Goal: Transaction & Acquisition: Book appointment/travel/reservation

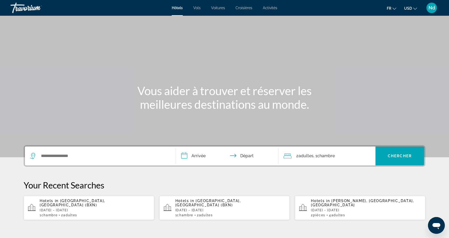
click at [84, 160] on div "Search widget" at bounding box center [100, 156] width 140 height 19
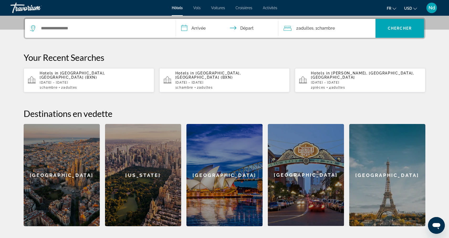
scroll to position [128, 0]
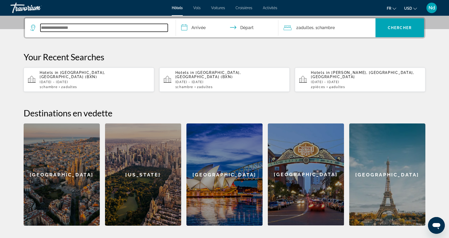
click at [89, 27] on input "Search widget" at bounding box center [103, 28] width 127 height 8
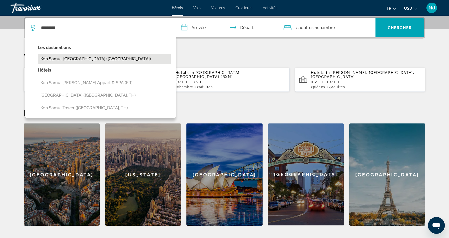
click at [94, 58] on button "Koh Samui, Thailand (USM)" at bounding box center [104, 59] width 133 height 10
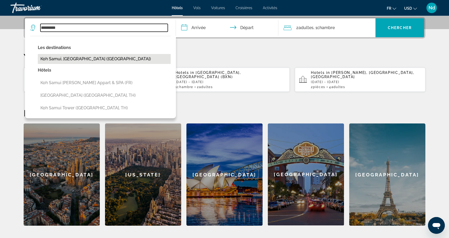
type input "**********"
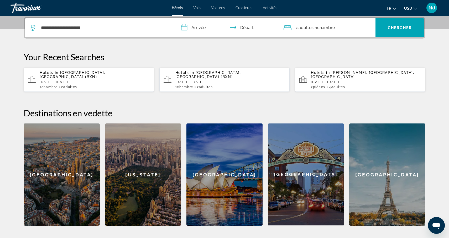
click at [186, 29] on input "**********" at bounding box center [228, 28] width 105 height 20
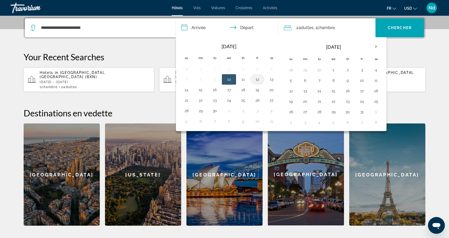
click at [258, 80] on button "12" at bounding box center [257, 79] width 8 height 7
click at [217, 92] on button "16" at bounding box center [215, 89] width 8 height 7
type input "**********"
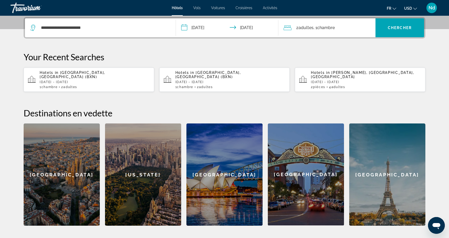
click at [326, 29] on span "Chambre" at bounding box center [326, 27] width 18 height 5
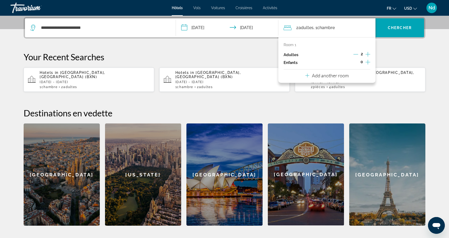
click at [336, 76] on p "Add another room" at bounding box center [330, 76] width 37 height 6
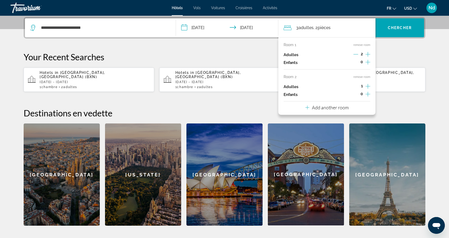
click at [367, 87] on icon "Increment adults" at bounding box center [368, 86] width 5 height 6
click at [394, 29] on span "Chercher" at bounding box center [400, 28] width 24 height 4
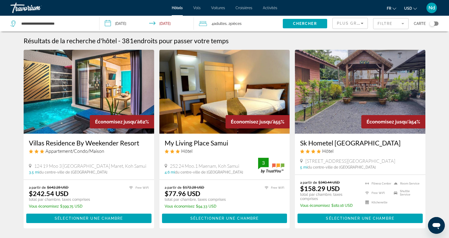
click at [402, 24] on mat-form-field "Filtre" at bounding box center [390, 23] width 35 height 11
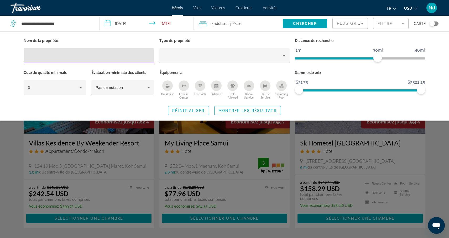
click at [54, 59] on input "Hotel Filters" at bounding box center [89, 56] width 122 height 6
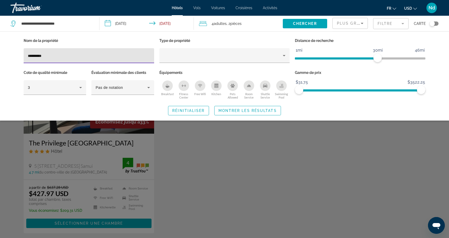
type input "**********"
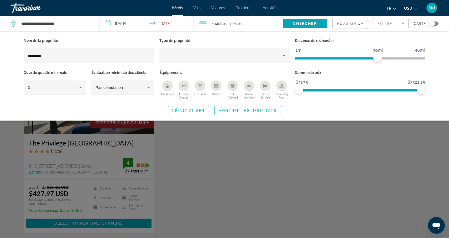
click at [62, 146] on div "Search widget" at bounding box center [224, 159] width 449 height 160
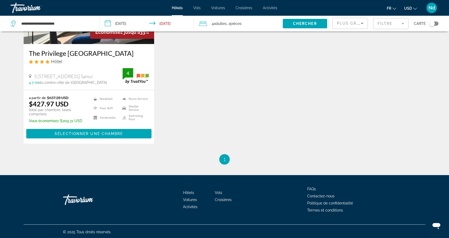
scroll to position [91, 0]
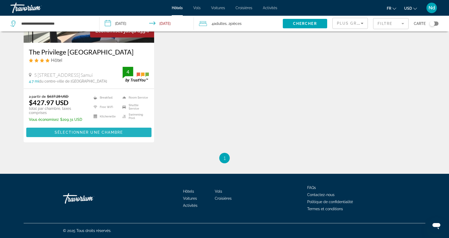
click at [81, 135] on span "Main content" at bounding box center [88, 132] width 125 height 13
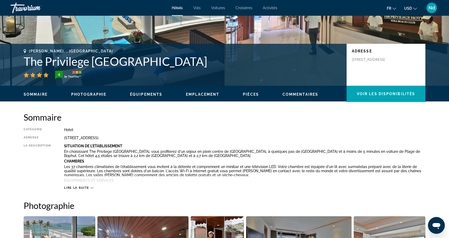
scroll to position [88, 0]
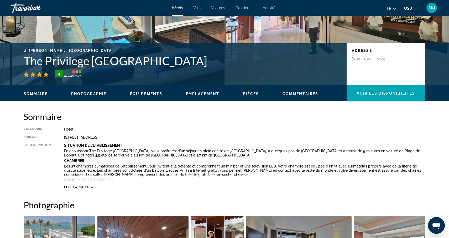
click at [91, 186] on icon "Main content" at bounding box center [92, 187] width 3 height 3
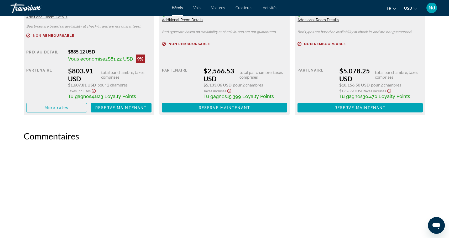
scroll to position [1093, 0]
click at [76, 108] on span "Main content" at bounding box center [57, 108] width 60 height 13
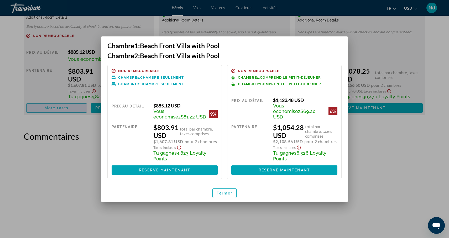
scroll to position [0, 0]
click at [159, 169] on span "Reserve maintenant" at bounding box center [164, 170] width 51 height 4
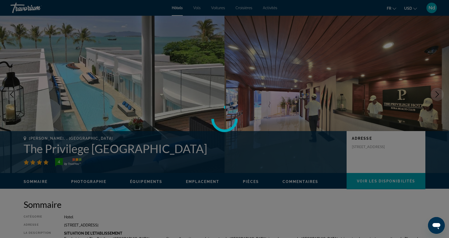
scroll to position [1093, 0]
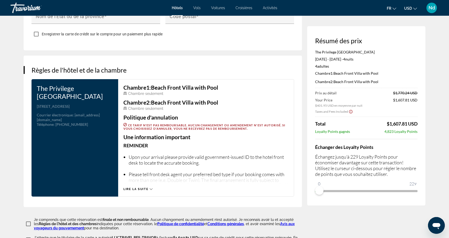
scroll to position [606, 0]
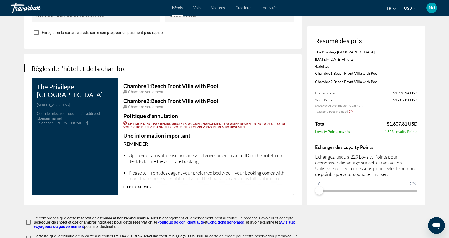
click at [150, 186] on icon "Main content" at bounding box center [151, 187] width 3 height 3
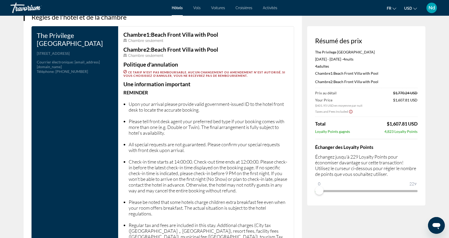
scroll to position [660, 0]
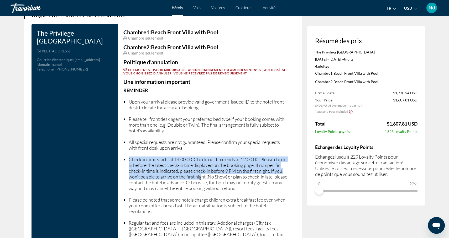
drag, startPoint x: 128, startPoint y: 157, endPoint x: 214, endPoint y: 176, distance: 88.2
click at [214, 176] on ul "Upon your arrival please provide valid government-issued ID to the hotel front …" at bounding box center [205, 197] width 165 height 208
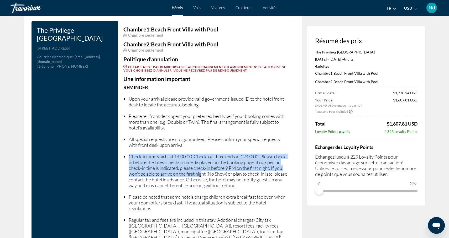
scroll to position [662, 0]
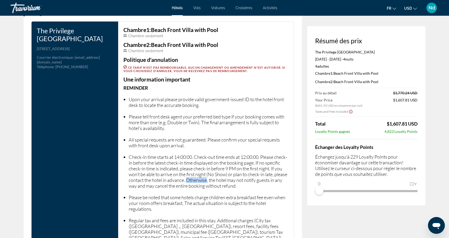
drag, startPoint x: 214, startPoint y: 176, endPoint x: 125, endPoint y: 150, distance: 92.8
click at [125, 150] on ul "Upon your arrival please provide valid government-issued ID to the hotel front …" at bounding box center [205, 195] width 165 height 208
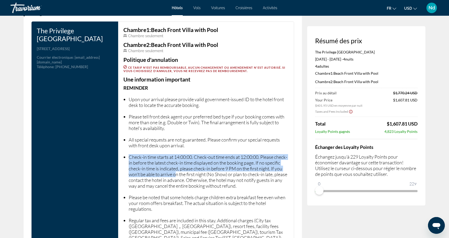
drag, startPoint x: 126, startPoint y: 154, endPoint x: 189, endPoint y: 169, distance: 64.2
click at [189, 169] on li "Check-in time starts at 14:00:00. Check-out time ends at 12:00:00. Please check…" at bounding box center [209, 171] width 160 height 35
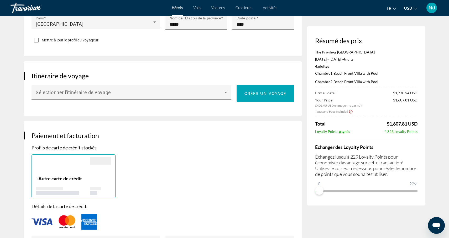
scroll to position [261, 0]
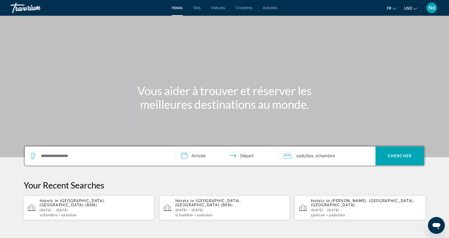
click at [271, 8] on span "Activités" at bounding box center [270, 8] width 14 height 4
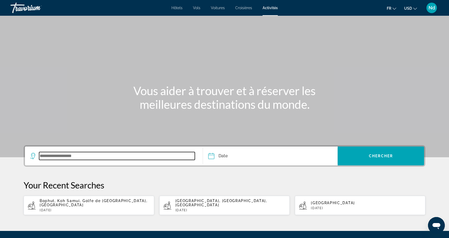
click at [125, 157] on input "Search widget" at bounding box center [117, 156] width 156 height 8
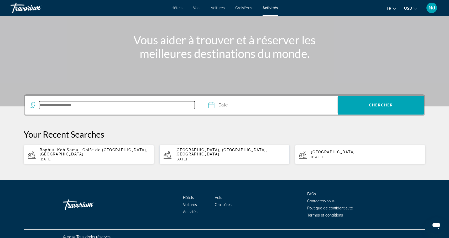
scroll to position [53, 0]
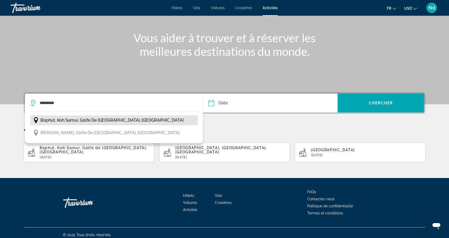
click at [86, 123] on span "Bophut, Koh Samui, Golfe de [GEOGRAPHIC_DATA], [GEOGRAPHIC_DATA]" at bounding box center [111, 120] width 143 height 7
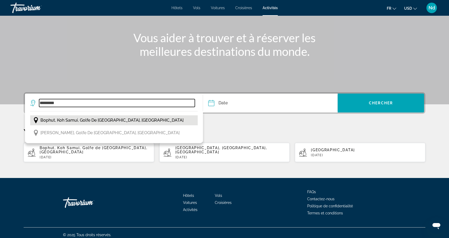
type input "**********"
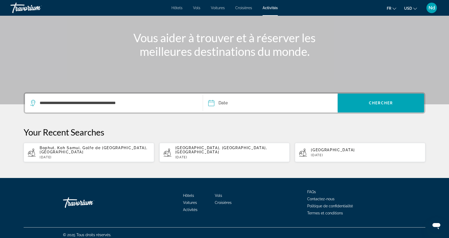
click at [210, 105] on input "Date" at bounding box center [240, 104] width 67 height 20
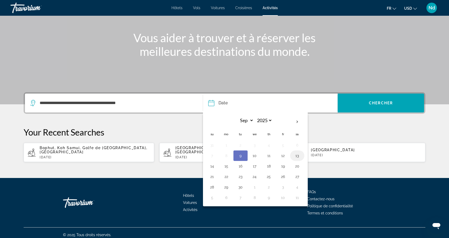
click at [296, 158] on button "13" at bounding box center [297, 155] width 8 height 7
type input "**********"
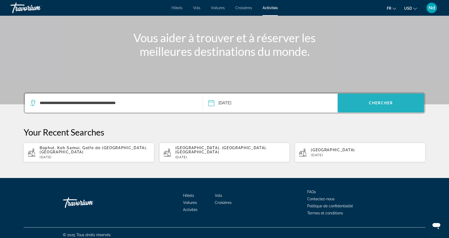
click at [371, 108] on span "Search widget" at bounding box center [381, 103] width 86 height 13
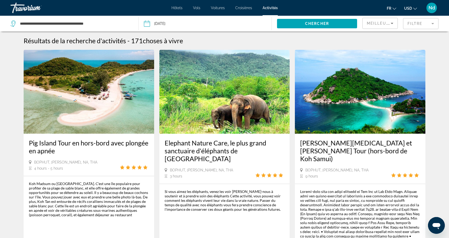
click at [419, 23] on mat-form-field "Filtre" at bounding box center [420, 23] width 35 height 11
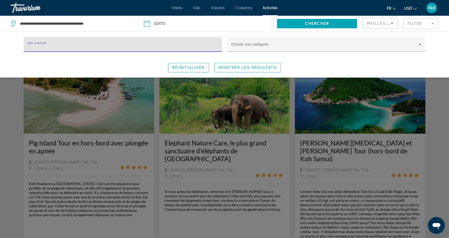
click at [52, 49] on input "Nom d'activité" at bounding box center [123, 47] width 190 height 6
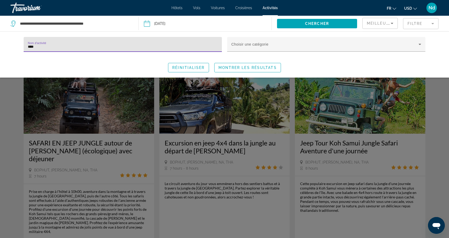
type input "****"
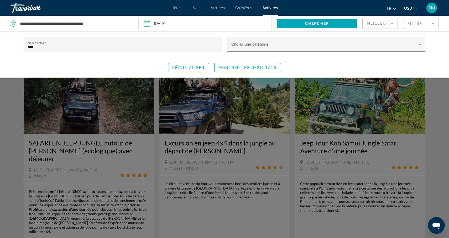
click at [336, 145] on div "Search widget" at bounding box center [224, 157] width 449 height 162
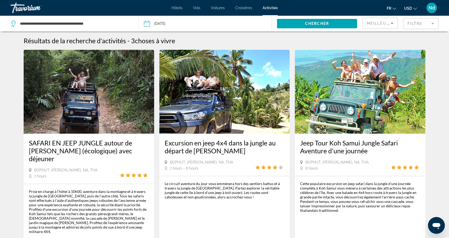
click at [328, 117] on img "Main content" at bounding box center [360, 92] width 131 height 84
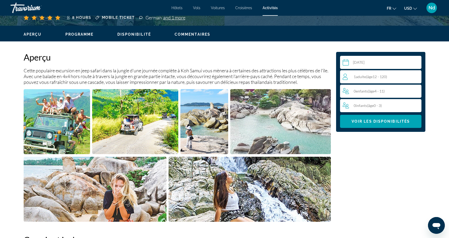
scroll to position [150, 0]
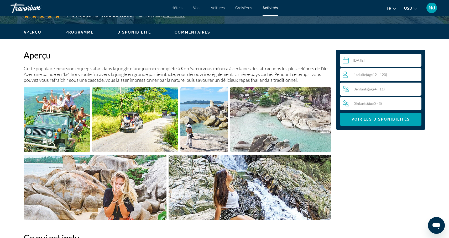
click at [64, 111] on img "Open full-screen image slider" at bounding box center [57, 119] width 66 height 65
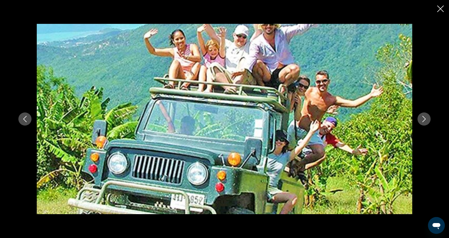
click at [425, 119] on icon "Next image" at bounding box center [423, 119] width 3 height 6
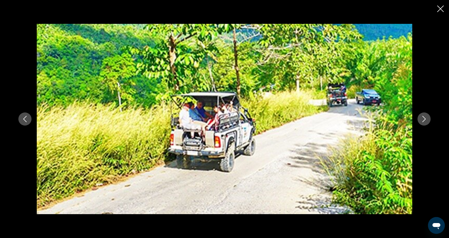
click at [425, 119] on icon "Next image" at bounding box center [423, 119] width 3 height 6
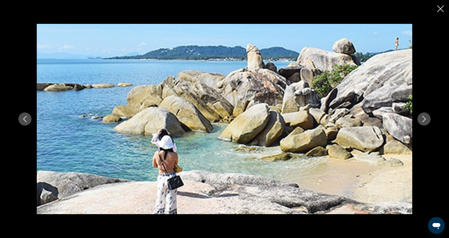
click at [425, 120] on icon "Next image" at bounding box center [424, 119] width 6 height 6
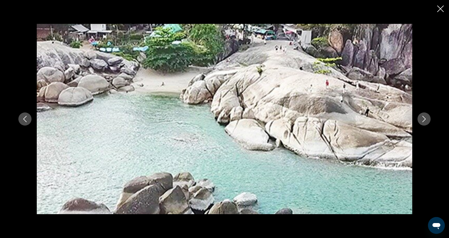
click at [425, 120] on icon "Next image" at bounding box center [424, 119] width 6 height 6
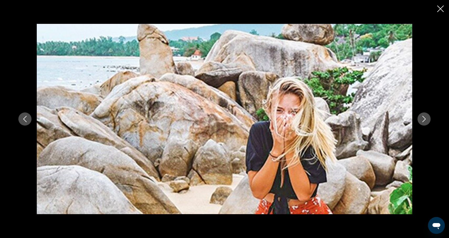
click at [425, 120] on icon "Next image" at bounding box center [424, 119] width 6 height 6
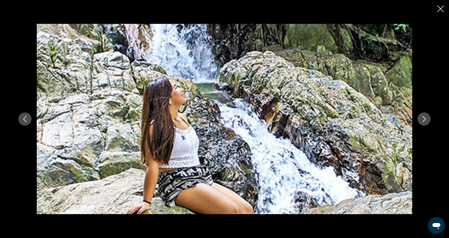
click at [425, 121] on icon "Next image" at bounding box center [424, 119] width 6 height 6
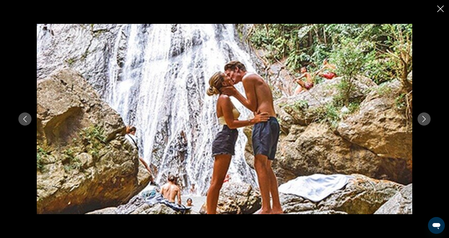
click at [425, 122] on icon "Next image" at bounding box center [424, 119] width 6 height 6
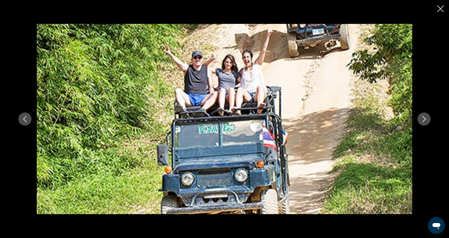
click at [425, 122] on icon "Next image" at bounding box center [424, 119] width 6 height 6
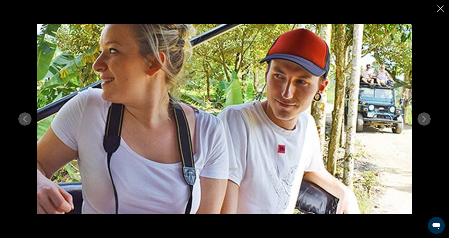
click at [425, 122] on button "Next image" at bounding box center [424, 119] width 13 height 13
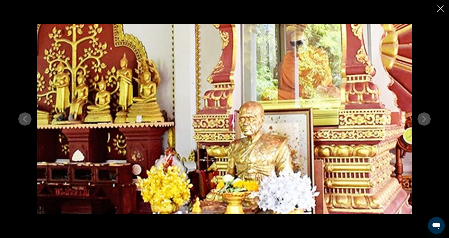
click at [425, 123] on button "Next image" at bounding box center [424, 119] width 13 height 13
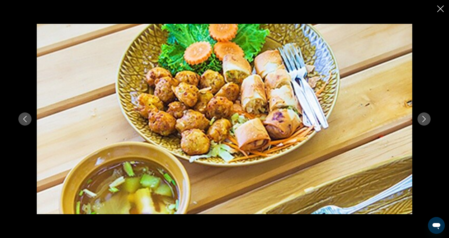
click at [425, 124] on button "Next image" at bounding box center [424, 119] width 13 height 13
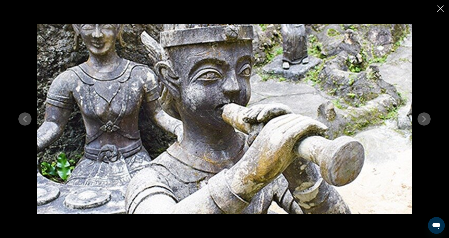
click at [425, 124] on button "Next image" at bounding box center [424, 119] width 13 height 13
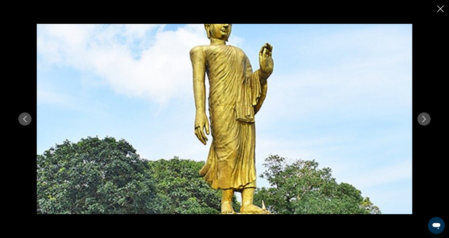
click at [425, 124] on button "Next image" at bounding box center [424, 119] width 13 height 13
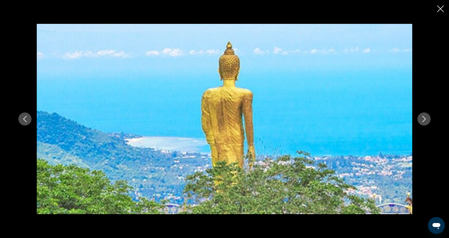
click at [425, 125] on button "Next image" at bounding box center [424, 119] width 13 height 13
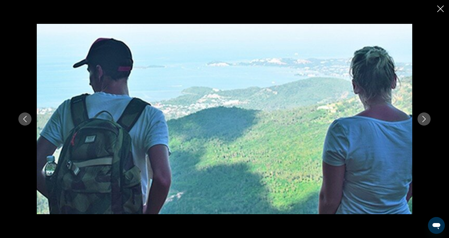
click at [425, 125] on button "Next image" at bounding box center [424, 119] width 13 height 13
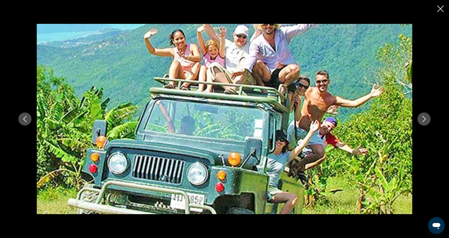
click at [425, 126] on button "Next image" at bounding box center [424, 119] width 13 height 13
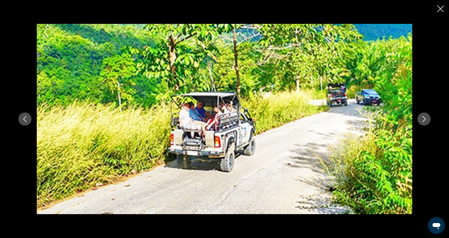
click at [442, 8] on icon "Close slideshow" at bounding box center [440, 9] width 7 height 7
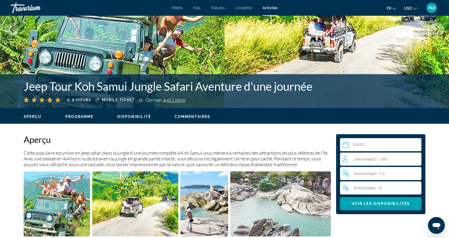
scroll to position [0, 0]
